Goal: Transaction & Acquisition: Purchase product/service

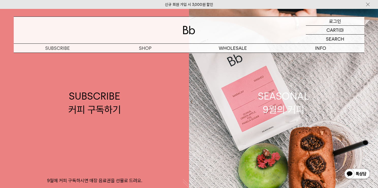
click at [335, 22] on p "로그인" at bounding box center [335, 21] width 12 height 9
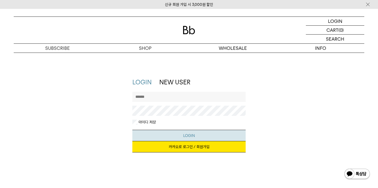
type input "*******"
click at [186, 138] on button "LOGIN" at bounding box center [189, 135] width 114 height 11
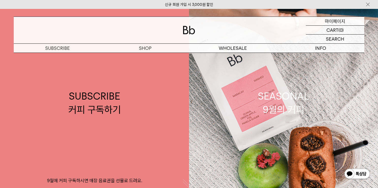
click at [345, 21] on p "마이페이지" at bounding box center [335, 21] width 20 height 9
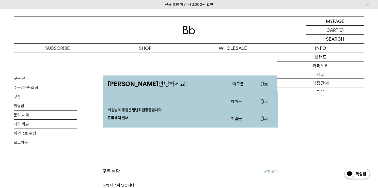
scroll to position [1, 0]
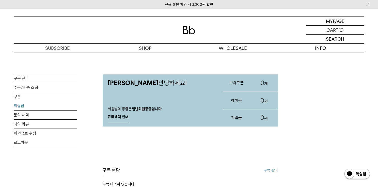
click at [21, 105] on link "적립금" at bounding box center [46, 105] width 64 height 9
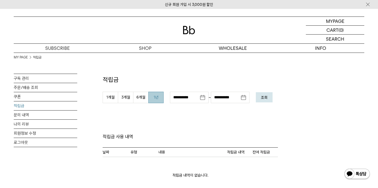
click at [158, 100] on button "1년" at bounding box center [155, 97] width 15 height 11
type input "**********"
click at [270, 100] on button "조회" at bounding box center [264, 97] width 17 height 10
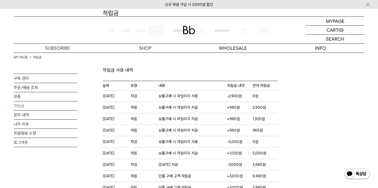
scroll to position [57, 0]
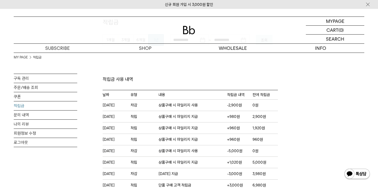
click at [191, 35] on div at bounding box center [189, 30] width 351 height 27
click at [191, 33] on img at bounding box center [189, 30] width 12 height 8
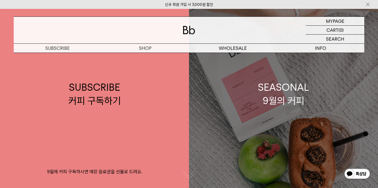
scroll to position [9, 0]
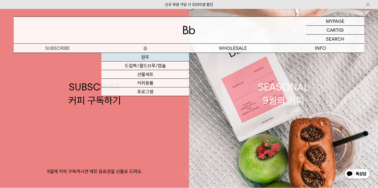
click at [146, 55] on link "원두" at bounding box center [145, 57] width 88 height 9
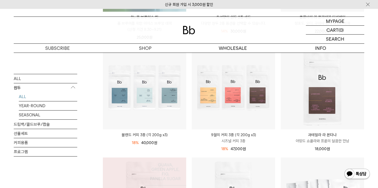
scroll to position [174, 0]
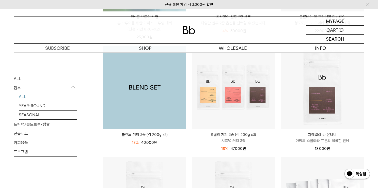
click at [151, 94] on img at bounding box center [144, 87] width 83 height 83
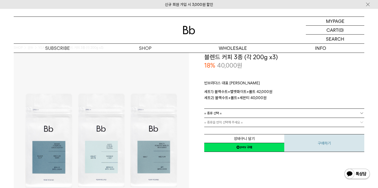
scroll to position [6, 0]
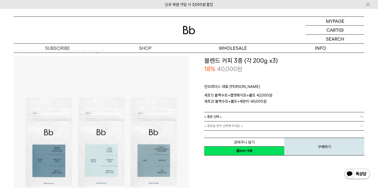
click at [362, 117] on b at bounding box center [361, 116] width 5 height 5
click at [246, 126] on li "블랙수트+벨벳화이트+몰트" at bounding box center [286, 125] width 155 height 9
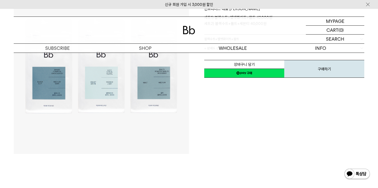
scroll to position [84, 0]
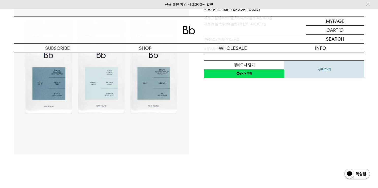
click at [326, 72] on button "구매하기" at bounding box center [324, 69] width 80 height 18
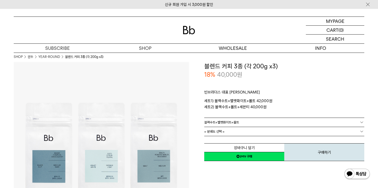
scroll to position [0, 0]
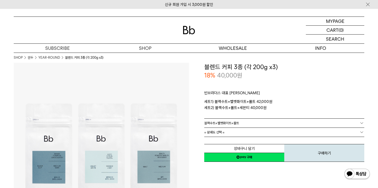
click at [363, 131] on b at bounding box center [361, 132] width 5 height 5
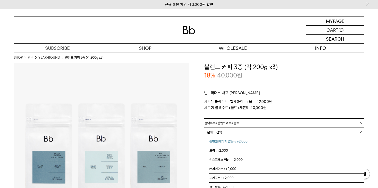
click at [248, 141] on li "홀빈(분쇄하지 않음) : +2,000" at bounding box center [286, 141] width 155 height 9
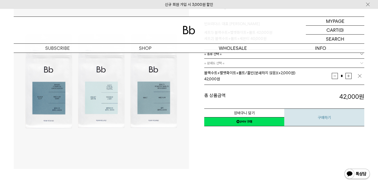
scroll to position [75, 0]
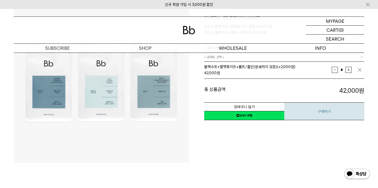
click at [327, 111] on button "구매하기" at bounding box center [324, 111] width 80 height 18
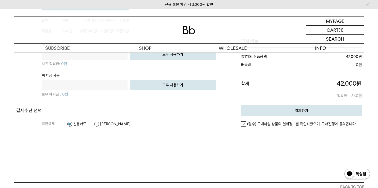
scroll to position [409, 0]
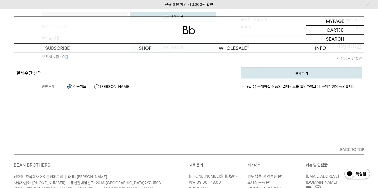
click at [243, 87] on label "(필수) 구매하실 상품의 결제정보를 확인하였으며, 구매진행에 동의합니다." at bounding box center [298, 86] width 115 height 5
click at [308, 72] on button "결제하기" at bounding box center [301, 73] width 121 height 11
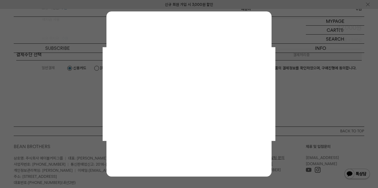
scroll to position [0, 0]
